Goal: Find specific page/section: Find specific page/section

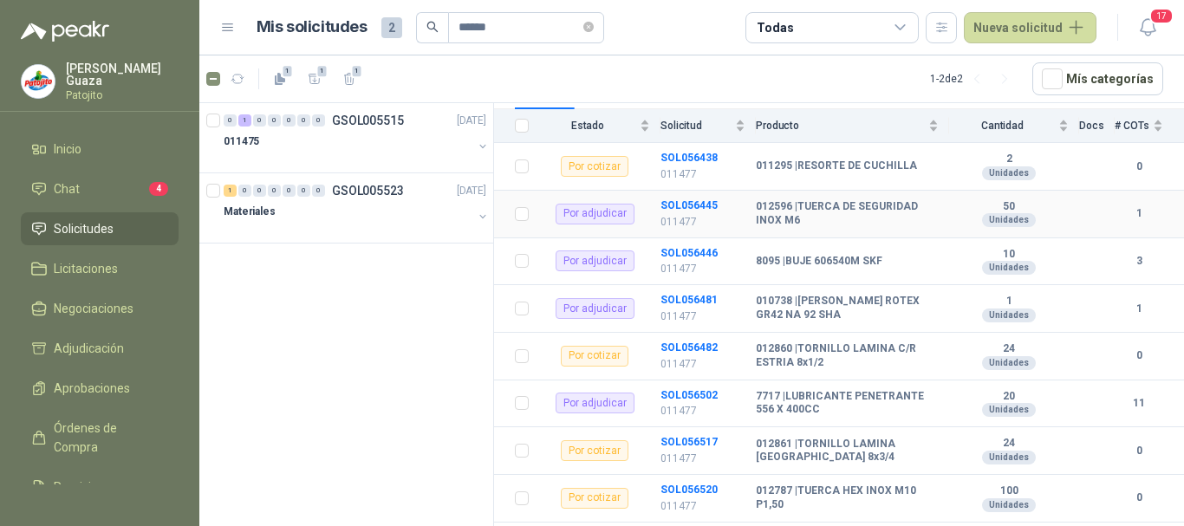
scroll to position [229, 0]
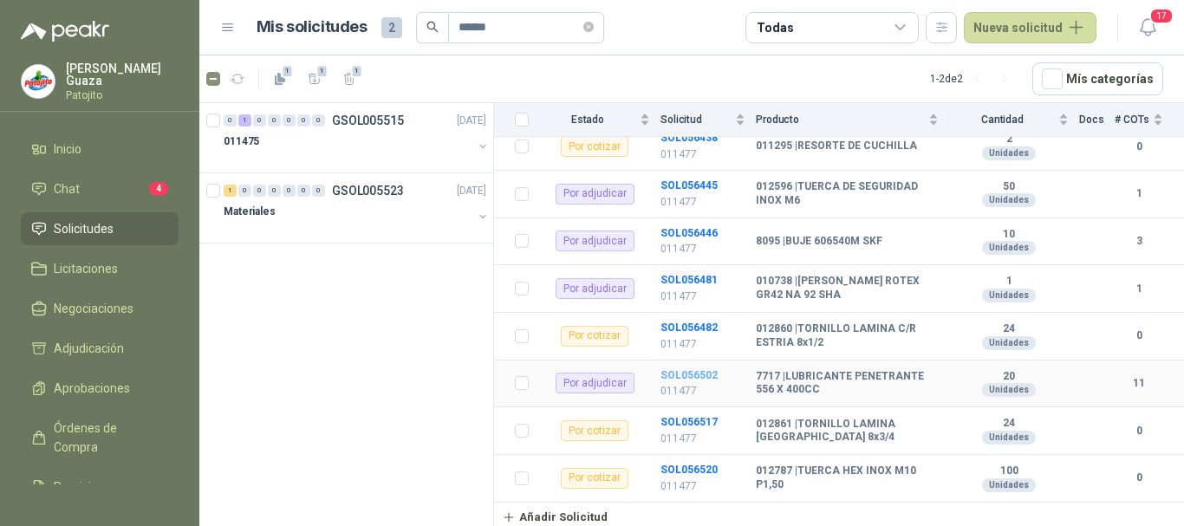
click at [674, 375] on b "SOL056502" at bounding box center [688, 375] width 57 height 12
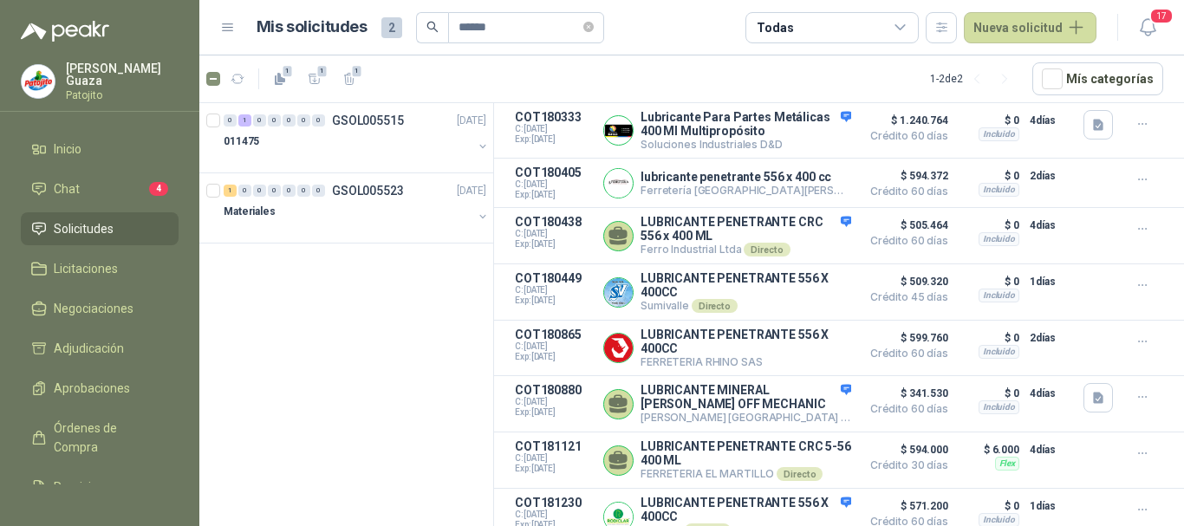
scroll to position [438, 0]
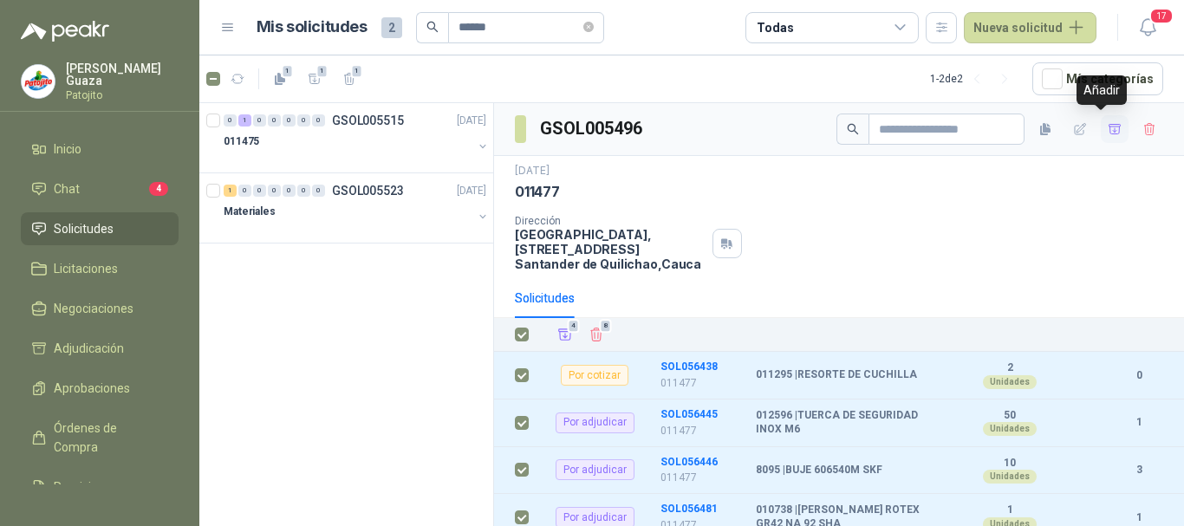
click at [1108, 133] on icon "button" at bounding box center [1115, 129] width 15 height 15
click at [144, 326] on ul "Inicio Chat 4 Solicitudes Licitaciones Negociaciones Adjudicación 4 Aprobacione…" at bounding box center [99, 309] width 199 height 352
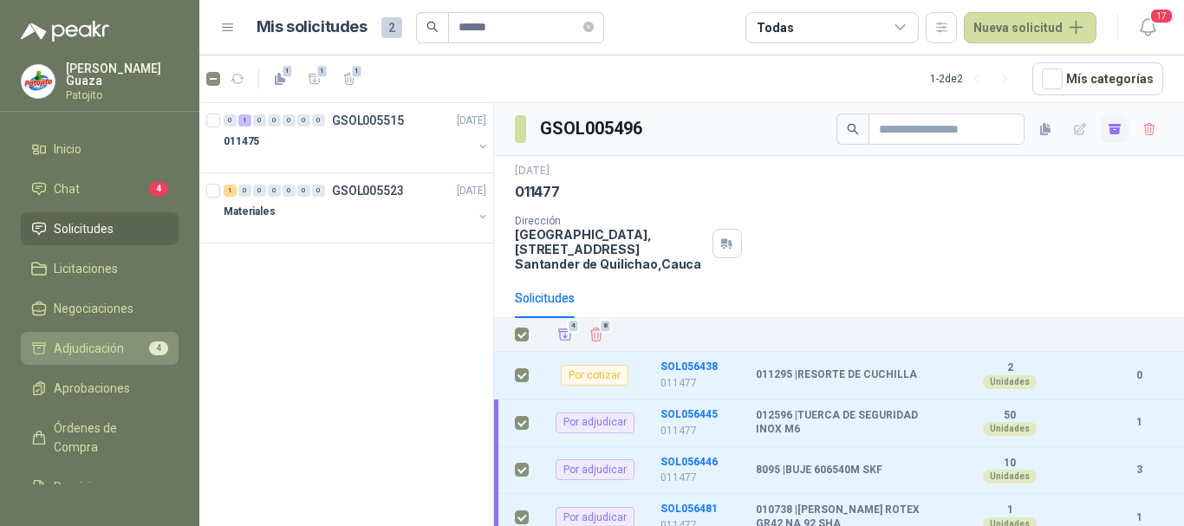
click at [139, 337] on link "Adjudicación 4" at bounding box center [100, 348] width 158 height 33
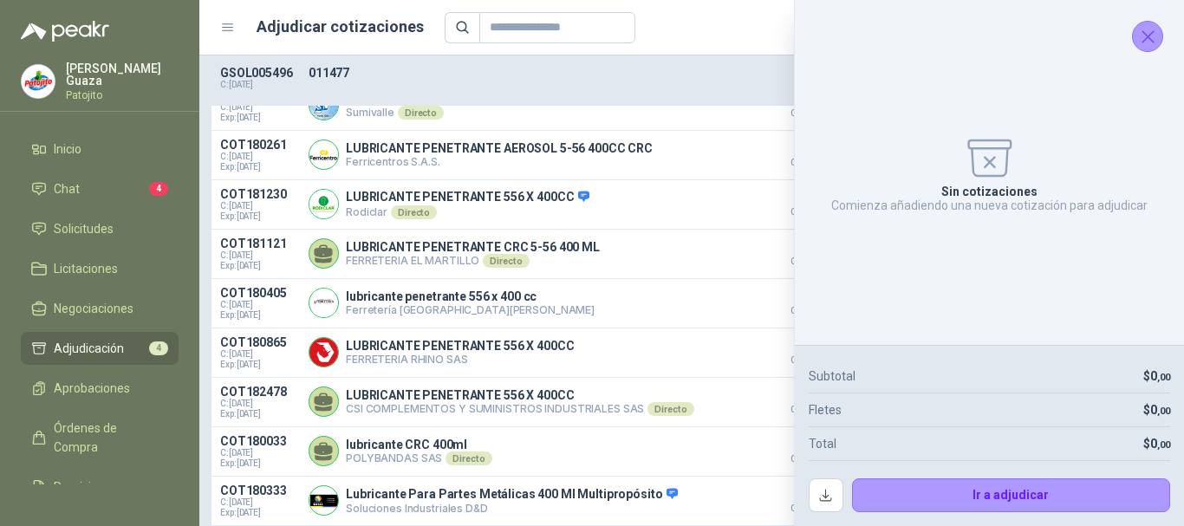
scroll to position [783, 0]
click at [1143, 47] on icon "Cerrar" at bounding box center [1148, 37] width 22 height 22
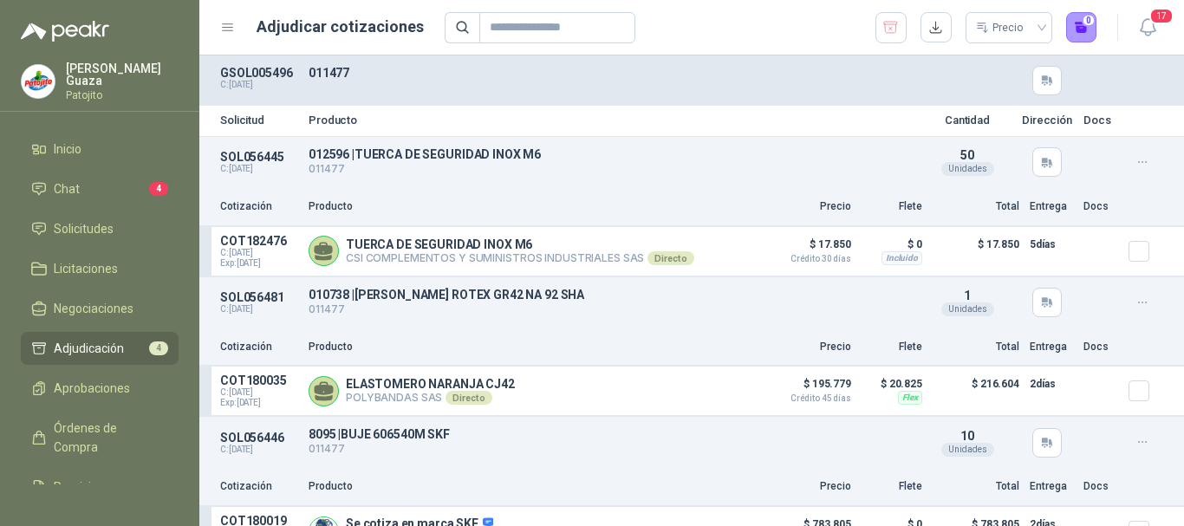
scroll to position [0, 0]
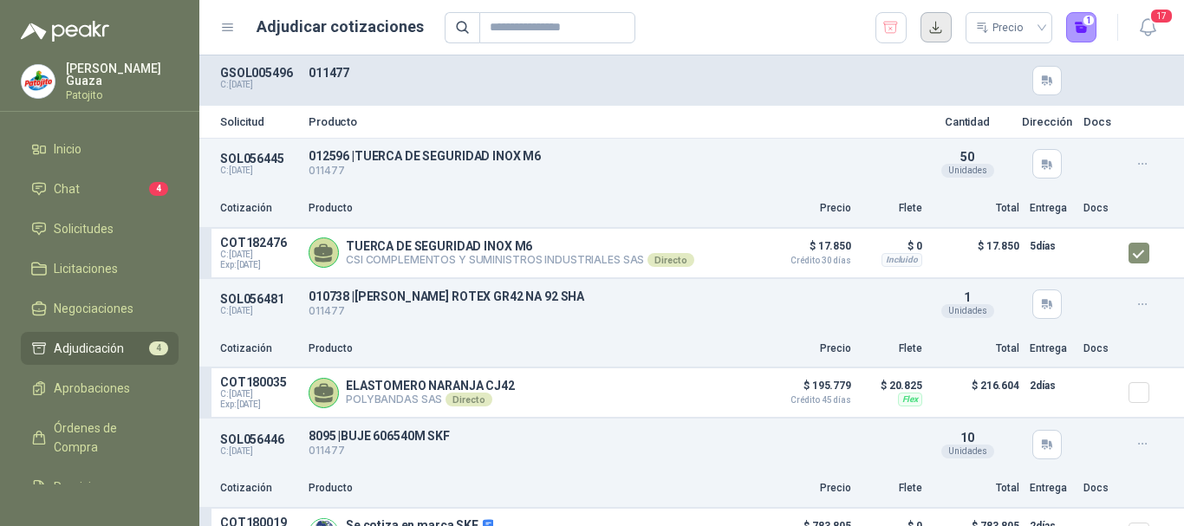
click at [938, 31] on button "button" at bounding box center [935, 27] width 31 height 31
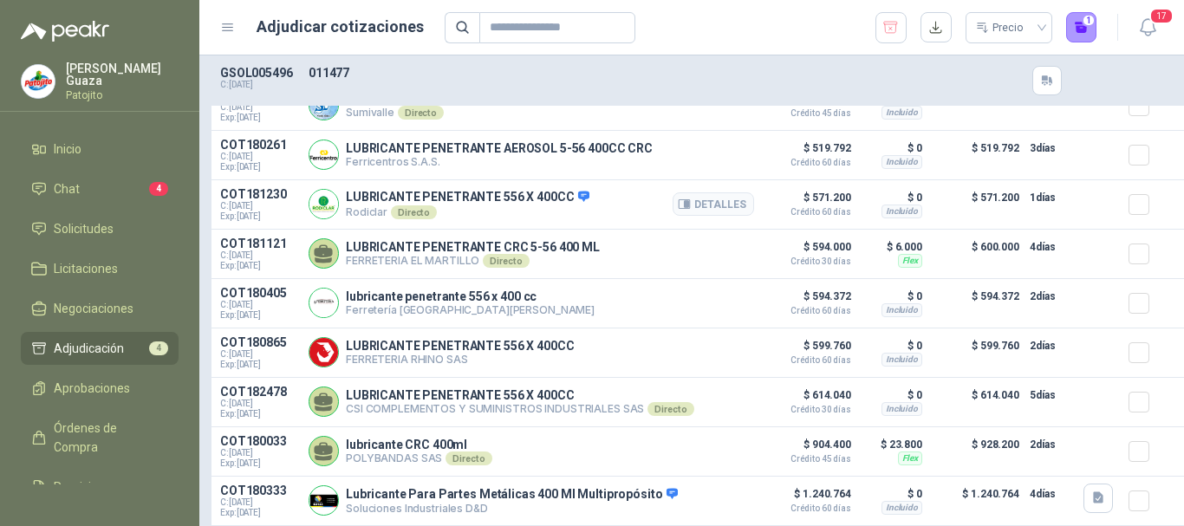
scroll to position [783, 0]
